Goal: Information Seeking & Learning: Learn about a topic

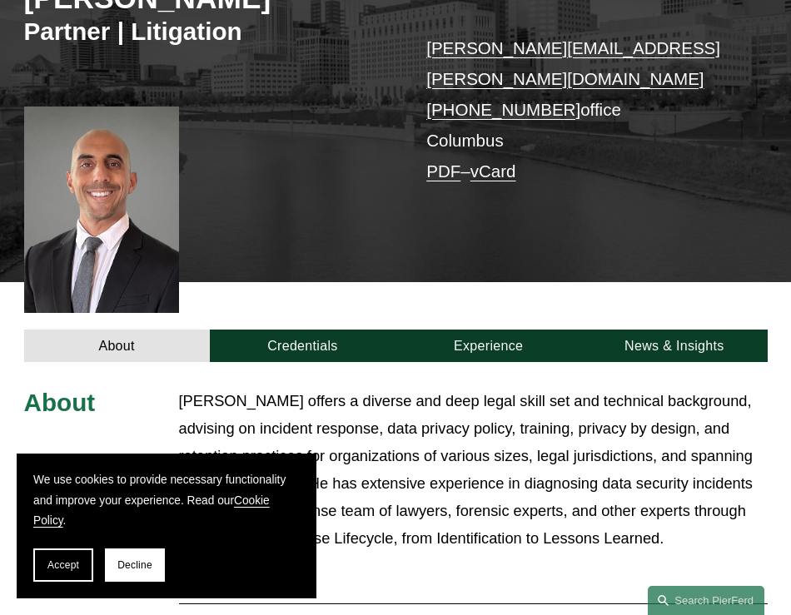
scroll to position [294, 0]
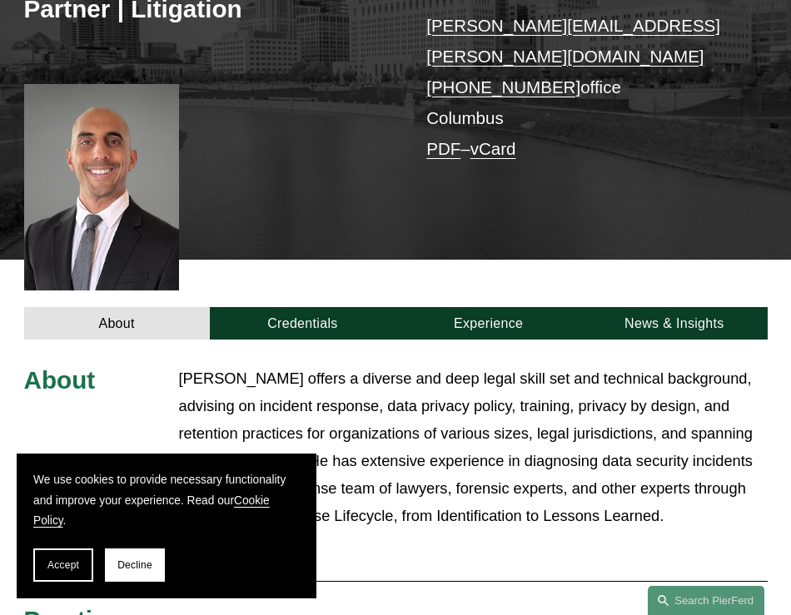
click at [99, 171] on div at bounding box center [101, 187] width 155 height 206
click at [455, 436] on p "[PERSON_NAME] offers a diverse and deep legal skill set and technical backgroun…" at bounding box center [473, 447] width 588 height 164
click at [76, 556] on button "Accept" at bounding box center [63, 564] width 60 height 33
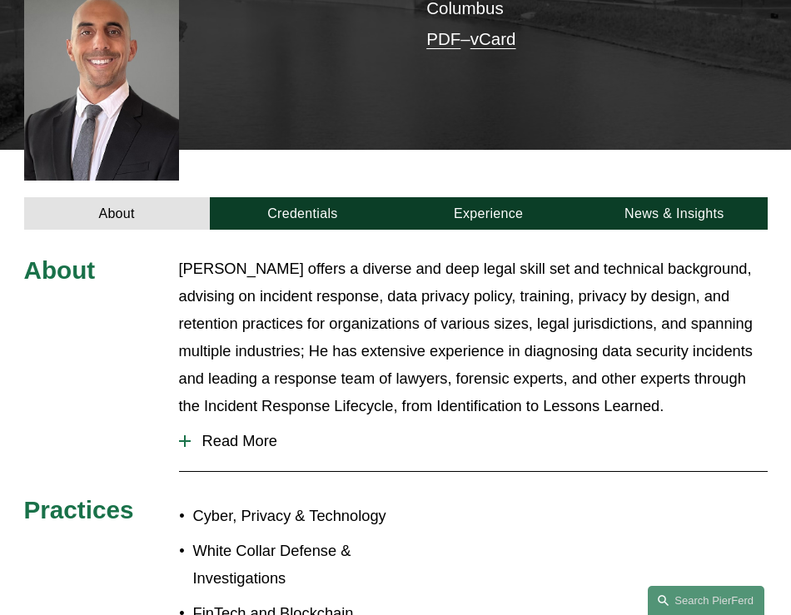
scroll to position [388, 0]
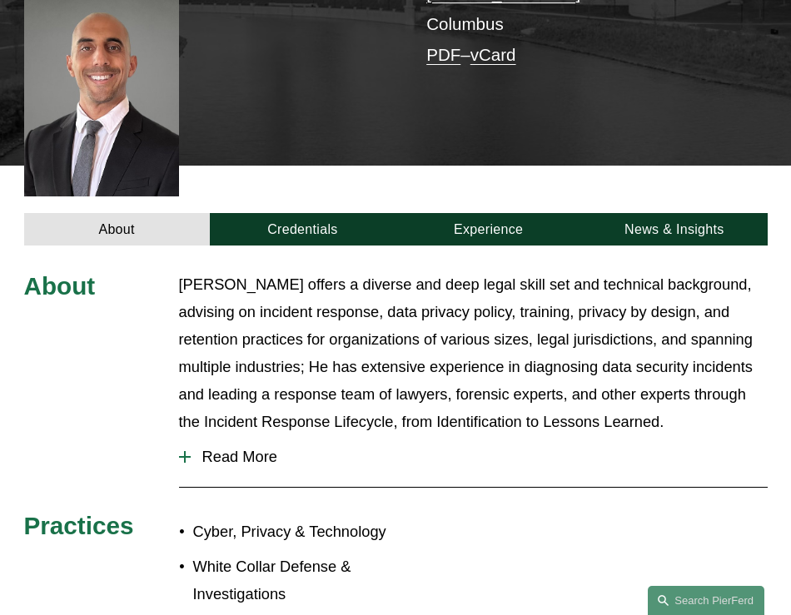
click at [181, 271] on p "[PERSON_NAME] offers a diverse and deep legal skill set and technical backgroun…" at bounding box center [473, 353] width 588 height 164
click at [184, 451] on div at bounding box center [185, 457] width 2 height 12
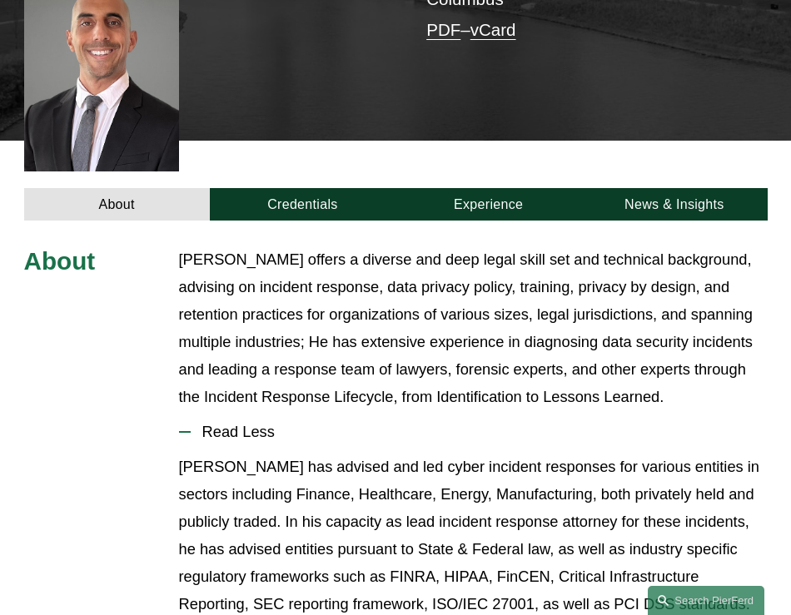
scroll to position [416, 0]
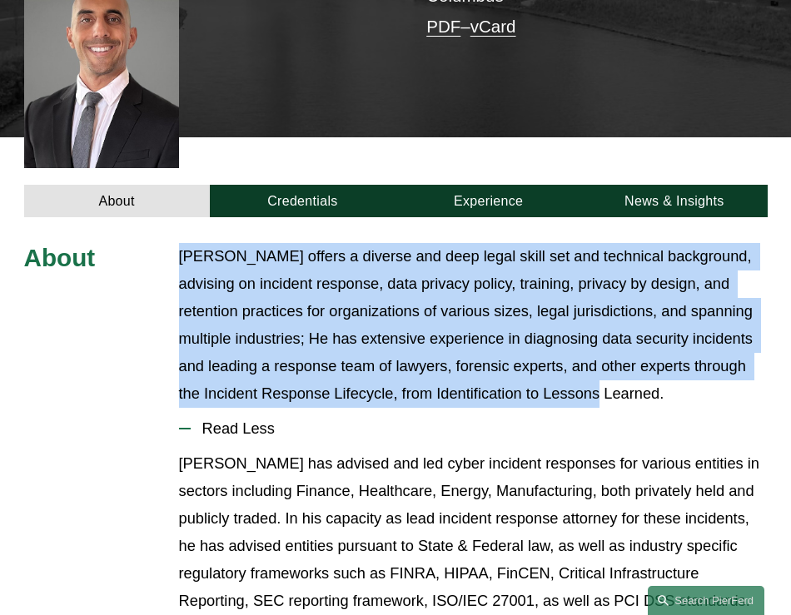
drag, startPoint x: 178, startPoint y: 222, endPoint x: 644, endPoint y: 365, distance: 487.5
click at [648, 366] on p "[PERSON_NAME] offers a diverse and deep legal skill set and technical backgroun…" at bounding box center [473, 325] width 588 height 164
copy p "[PERSON_NAME] offers a diverse and deep legal skill set and technical backgroun…"
click at [186, 243] on p "[PERSON_NAME] offers a diverse and deep legal skill set and technical backgroun…" at bounding box center [473, 325] width 588 height 164
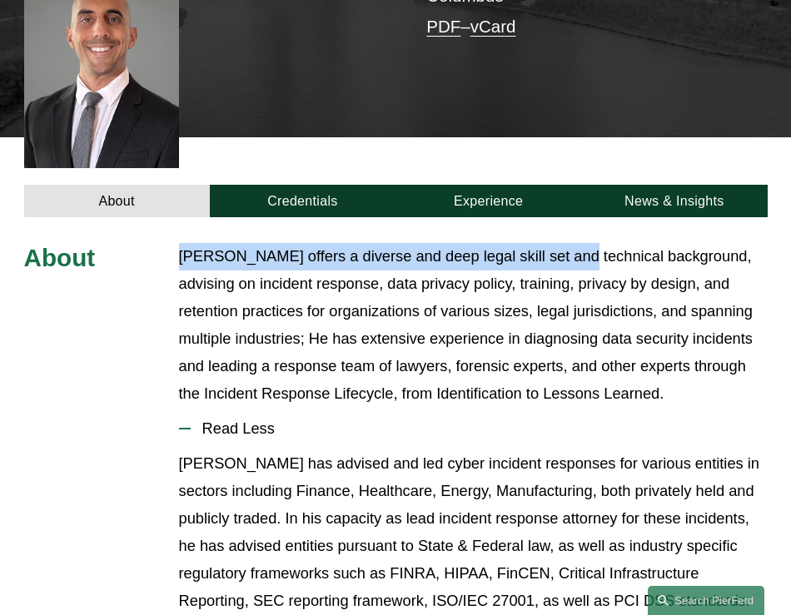
drag, startPoint x: 181, startPoint y: 223, endPoint x: 579, endPoint y: 228, distance: 397.8
click at [579, 243] on p "[PERSON_NAME] offers a diverse and deep legal skill set and technical backgroun…" at bounding box center [473, 325] width 588 height 164
copy p "[PERSON_NAME] offers a diverse and deep legal skill set and technica"
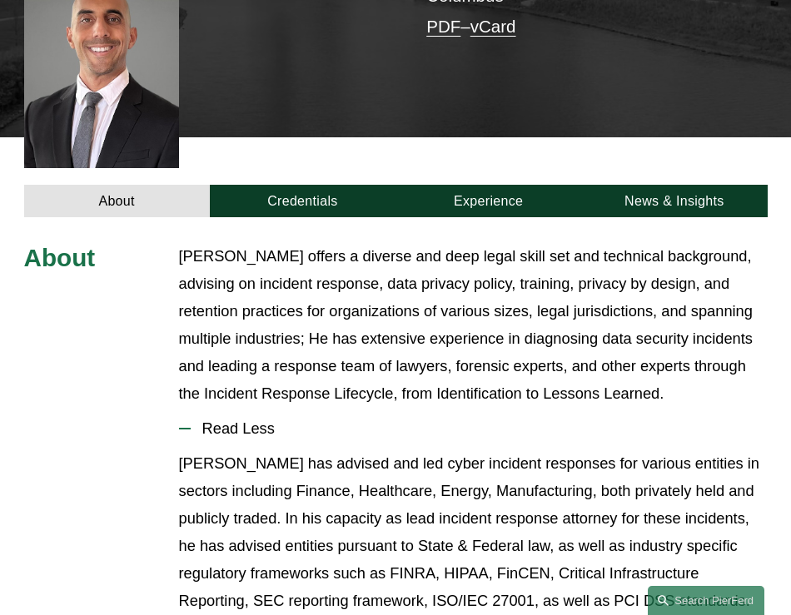
click at [738, 333] on p "[PERSON_NAME] offers a diverse and deep legal skill set and technical backgroun…" at bounding box center [473, 325] width 588 height 164
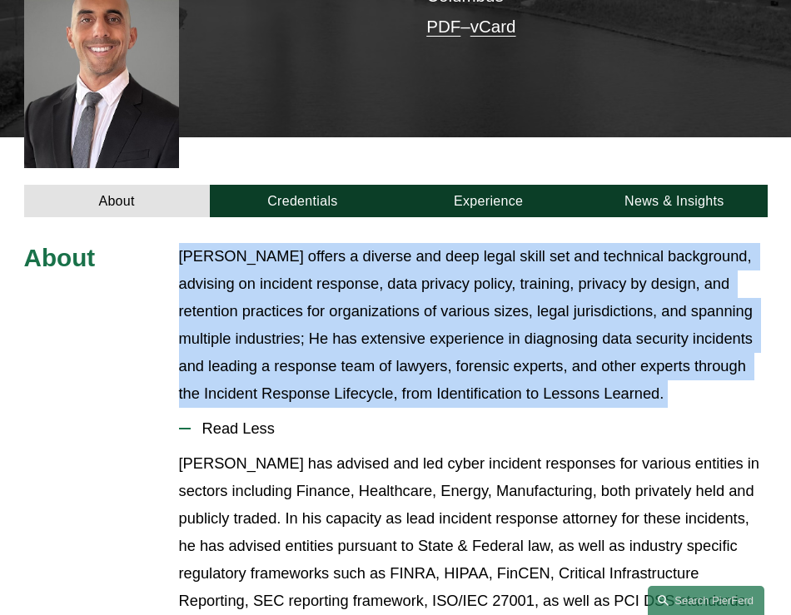
drag, startPoint x: 172, startPoint y: 226, endPoint x: 708, endPoint y: 377, distance: 556.9
copy div "[PERSON_NAME] offers a diverse and deep legal skill set and technical backgroun…"
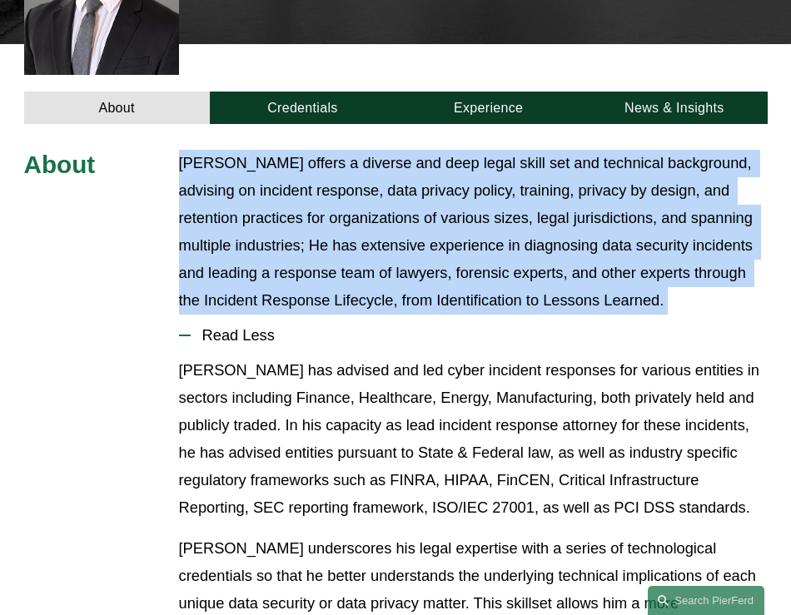
scroll to position [681, 0]
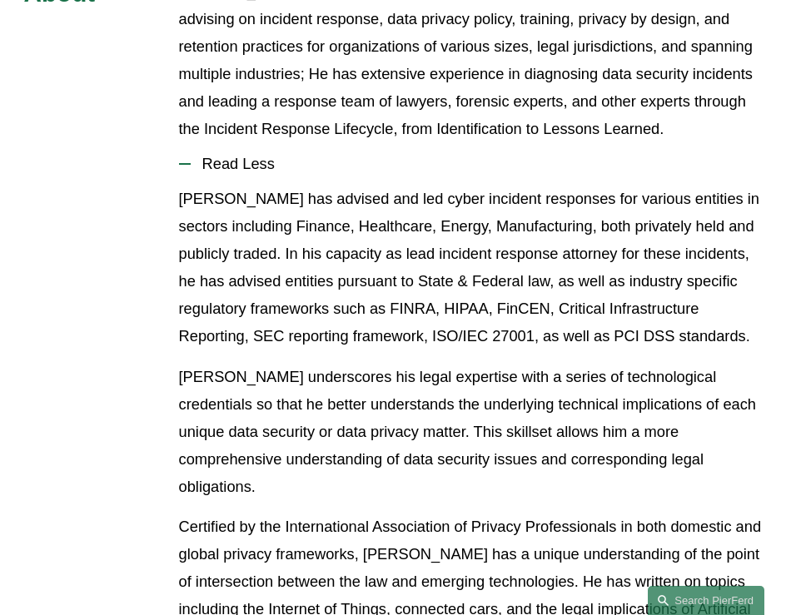
click at [635, 310] on p "[PERSON_NAME] has advised and led cyber incident responses for various entities…" at bounding box center [473, 268] width 588 height 164
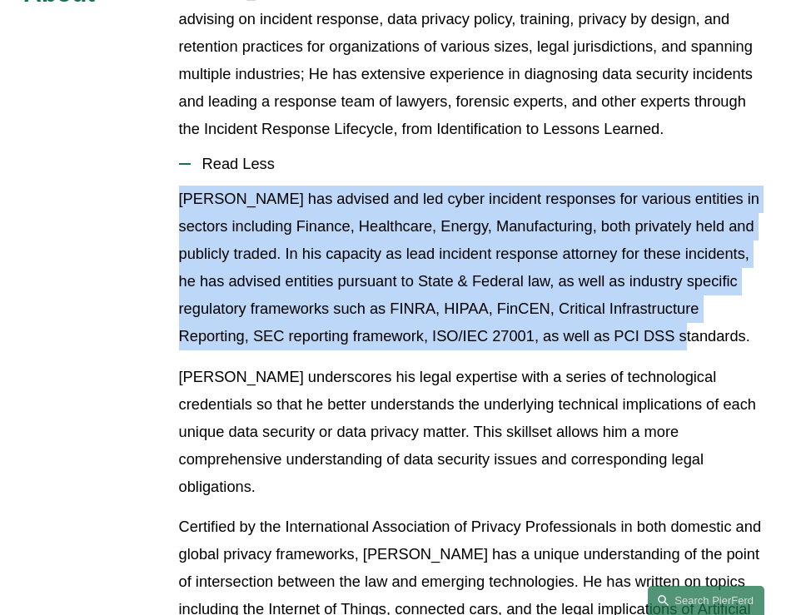
drag, startPoint x: 179, startPoint y: 169, endPoint x: 661, endPoint y: 300, distance: 499.2
click at [661, 300] on p "[PERSON_NAME] has advised and led cyber incident responses for various entities…" at bounding box center [473, 268] width 588 height 164
copy p "[PERSON_NAME] has advised and led cyber incident responses for various entities…"
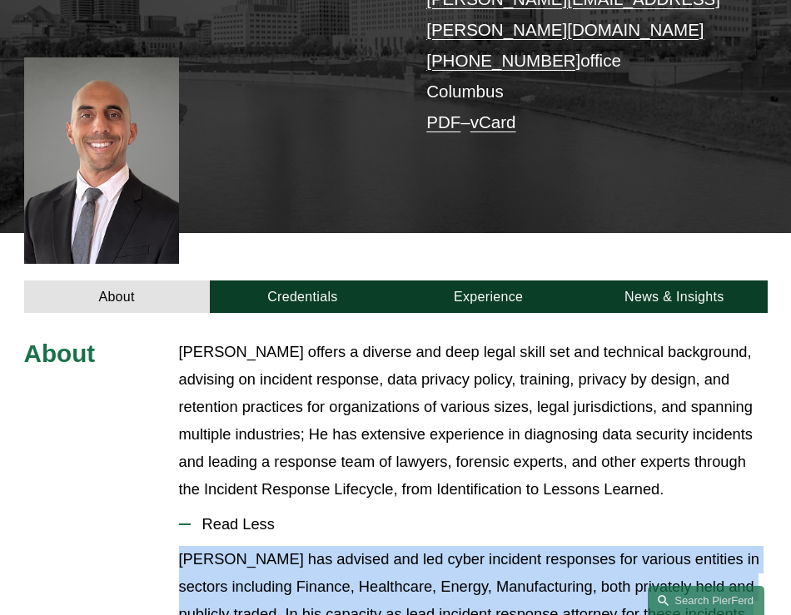
scroll to position [321, 0]
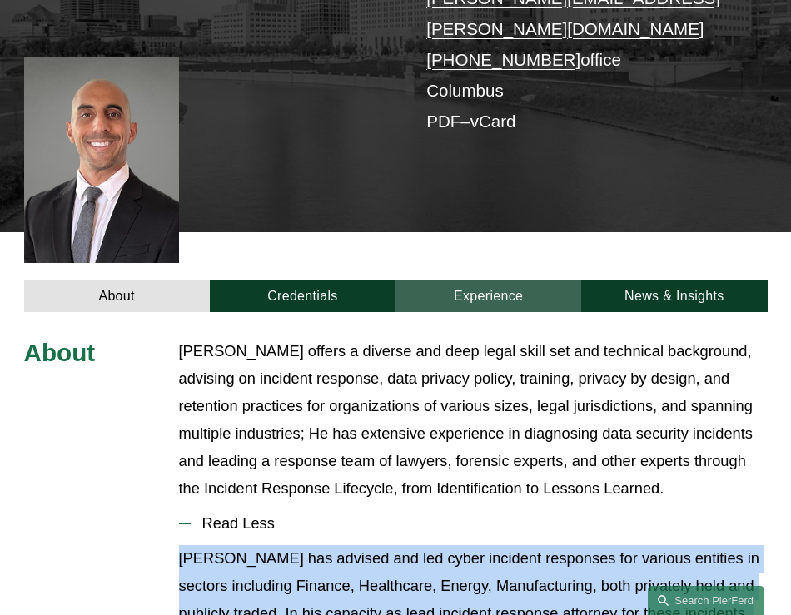
click at [494, 280] on link "Experience" at bounding box center [488, 296] width 186 height 32
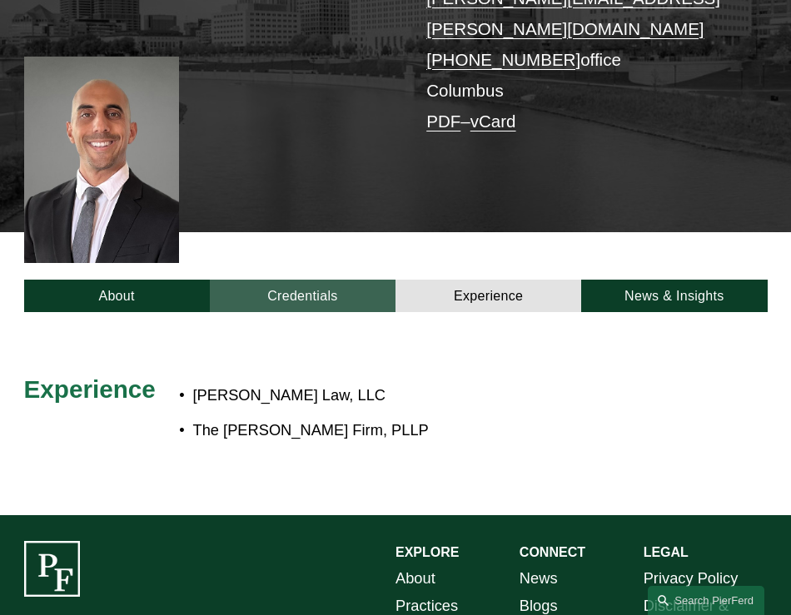
click at [310, 280] on link "Credentials" at bounding box center [303, 296] width 186 height 32
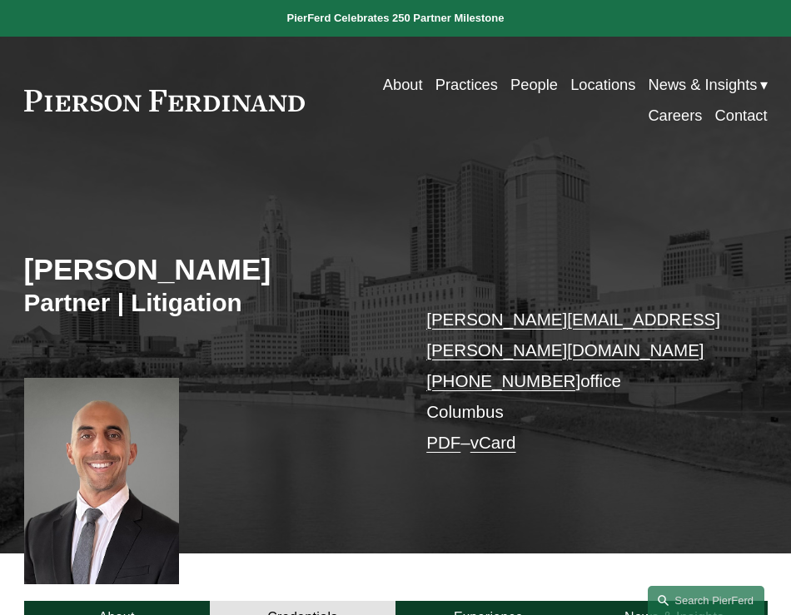
scroll to position [179, 0]
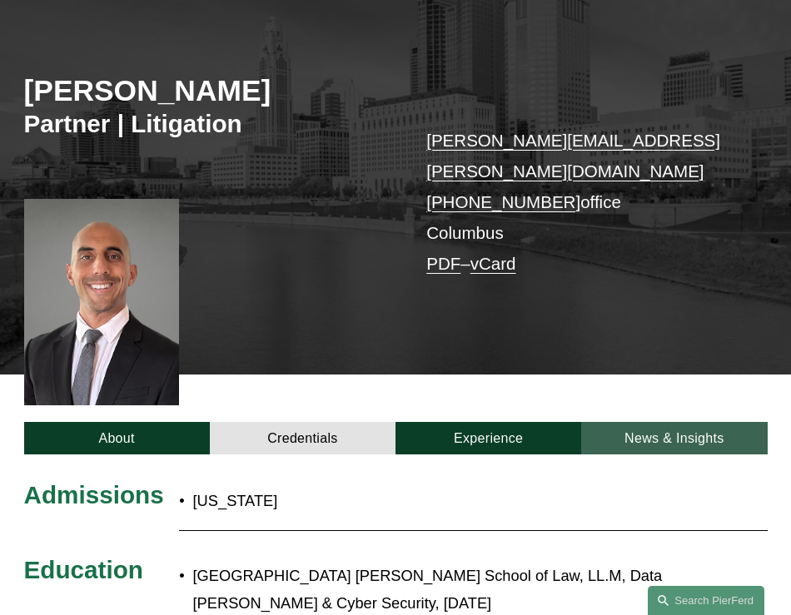
click at [717, 422] on link "News & Insights" at bounding box center [674, 438] width 186 height 32
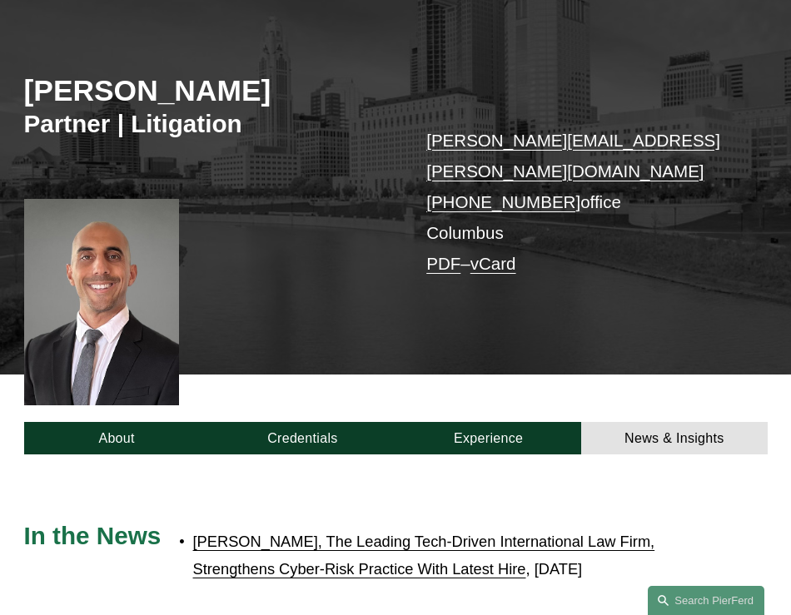
click at [444, 254] on link "PDF" at bounding box center [443, 263] width 34 height 19
click at [55, 308] on div at bounding box center [101, 302] width 155 height 206
click at [146, 287] on div at bounding box center [101, 302] width 155 height 206
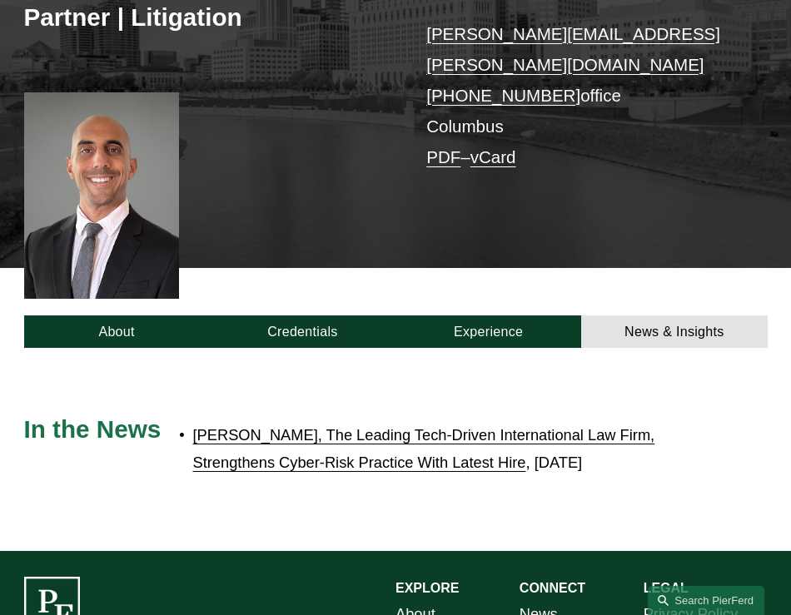
scroll to position [286, 0]
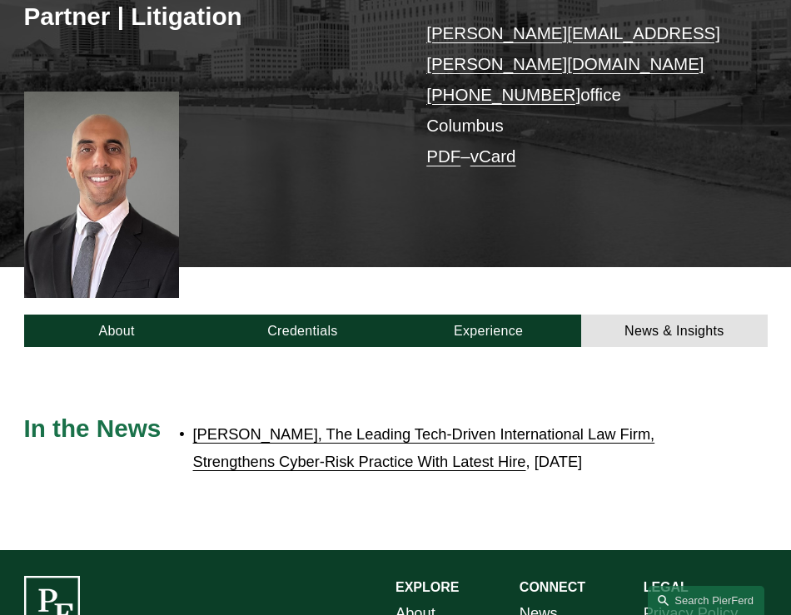
click at [109, 270] on div "About Credentials Experience News & Insights" at bounding box center [395, 307] width 791 height 80
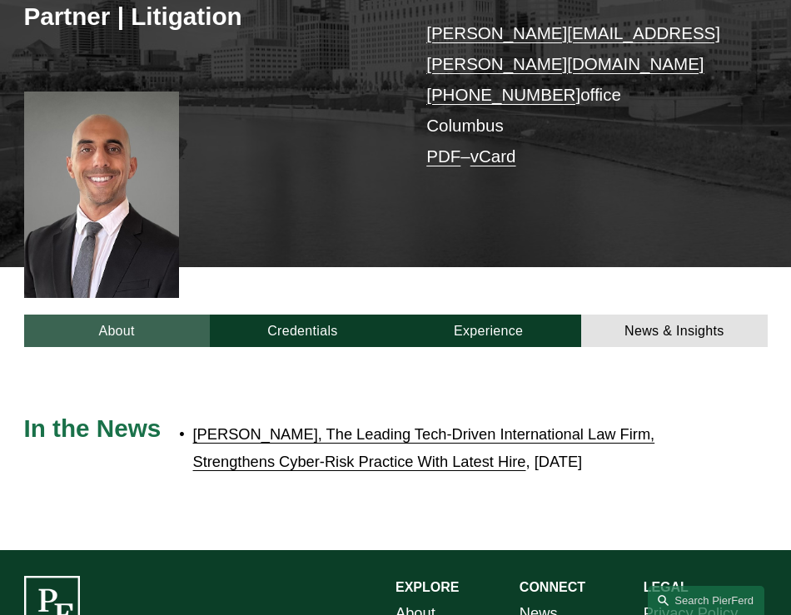
click at [126, 315] on link "About" at bounding box center [117, 331] width 186 height 32
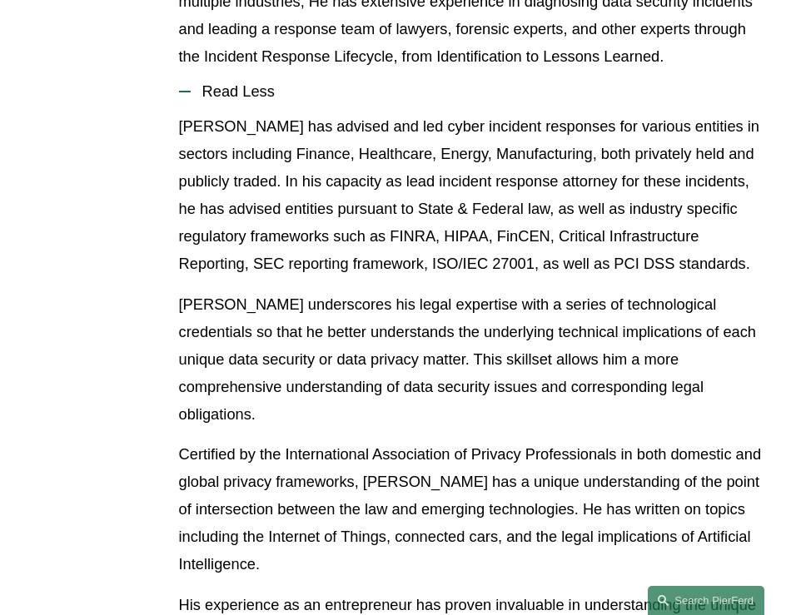
scroll to position [1431, 0]
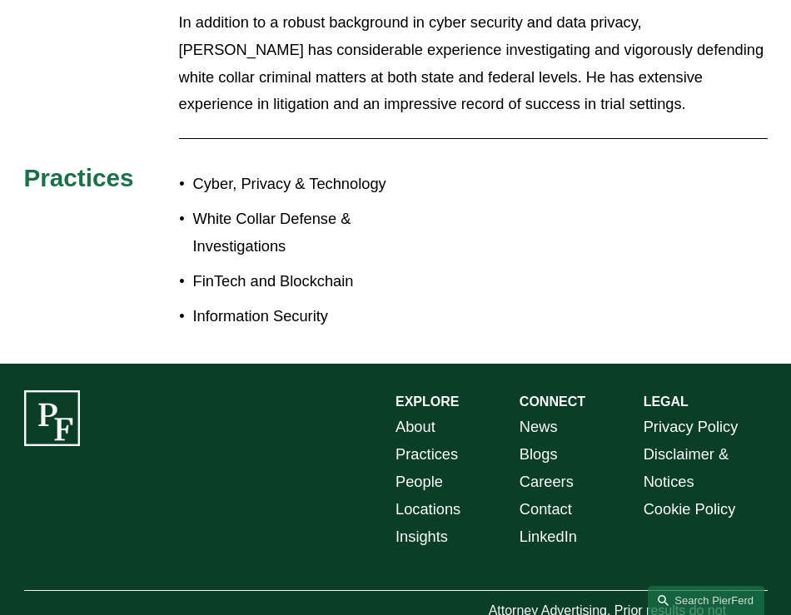
click at [434, 469] on link "People" at bounding box center [418, 482] width 47 height 27
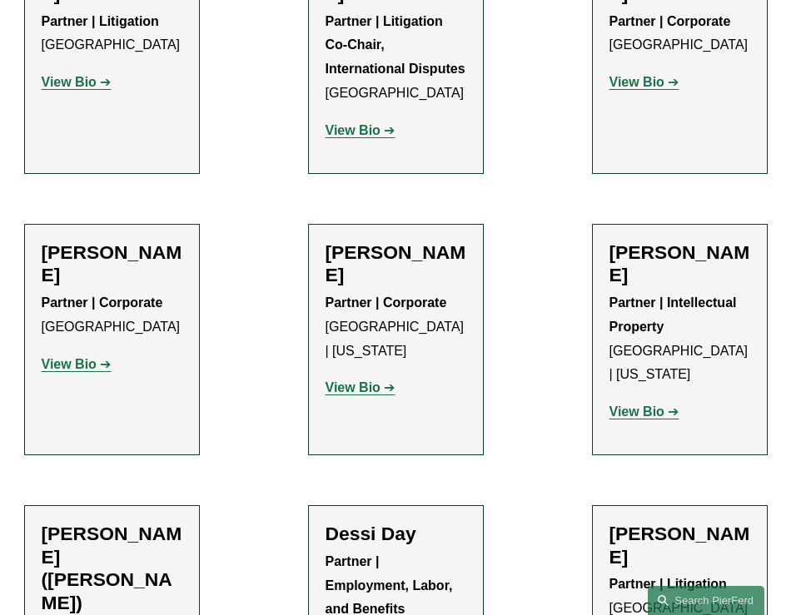
scroll to position [5847, 0]
